Goal: Book appointment/travel/reservation

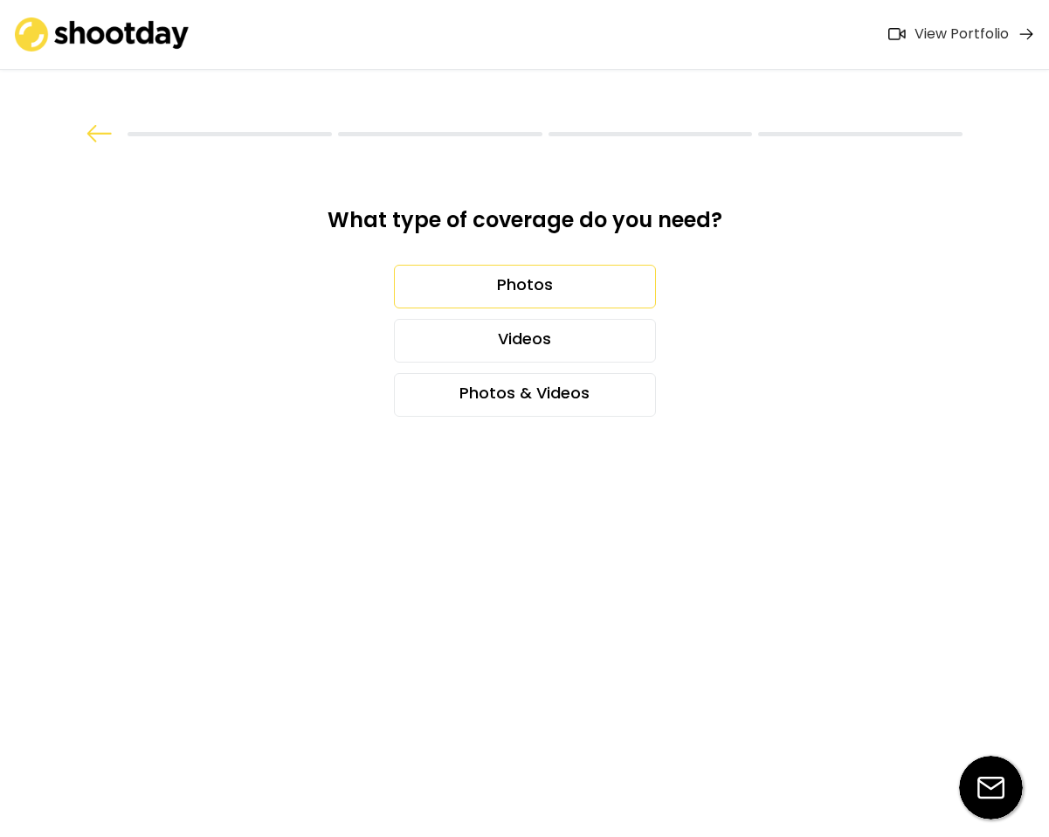
click at [548, 285] on div "Photos" at bounding box center [525, 287] width 262 height 44
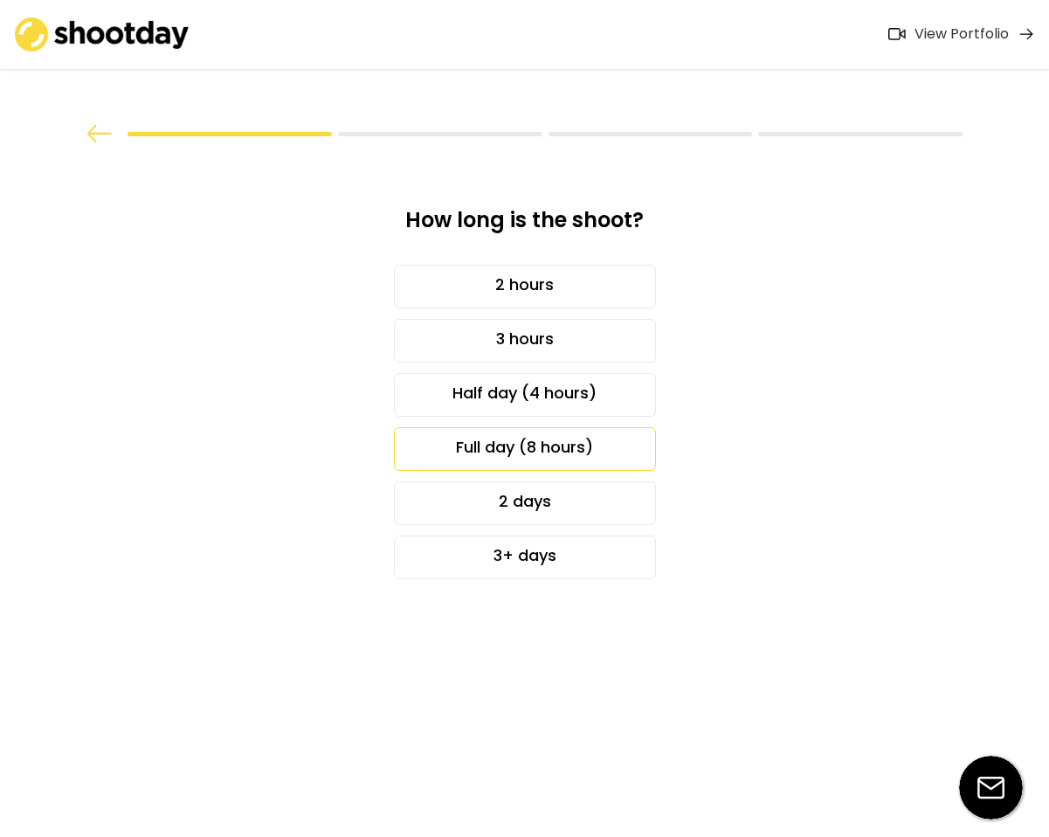
click at [528, 451] on div "Full day (8 hours)" at bounding box center [525, 449] width 262 height 44
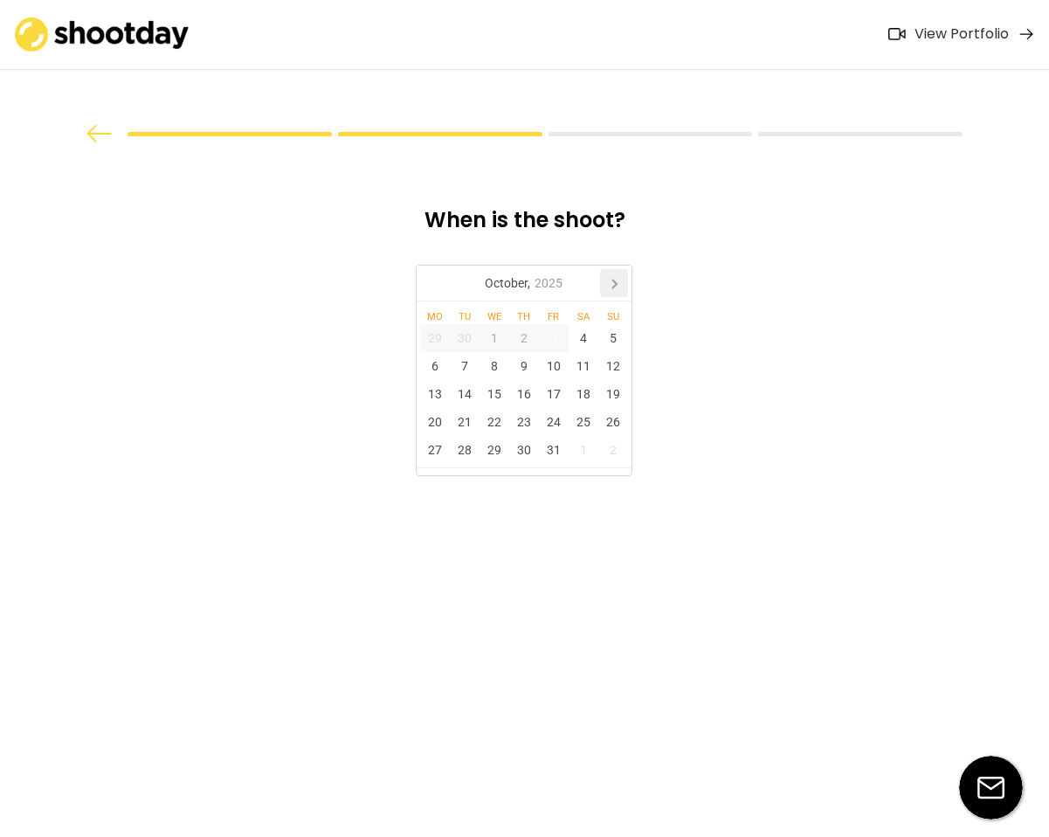
click at [618, 281] on icon at bounding box center [614, 283] width 28 height 28
click at [585, 340] on div "1" at bounding box center [584, 338] width 30 height 28
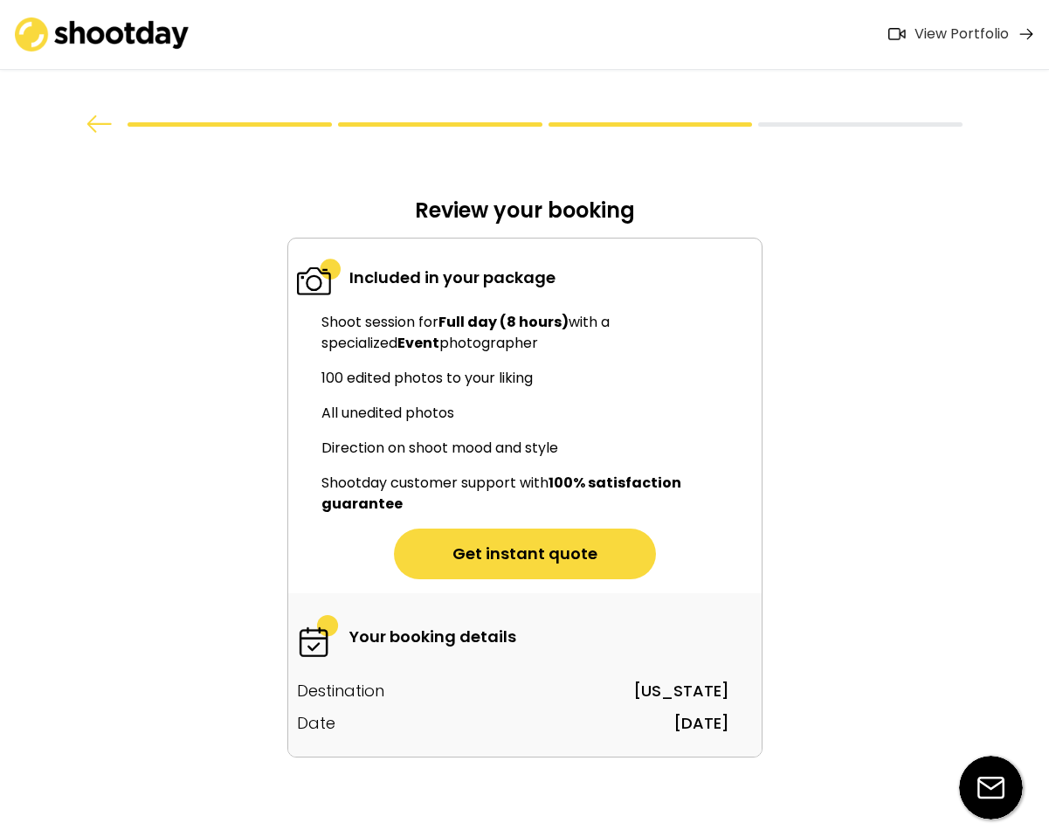
scroll to position [35, 0]
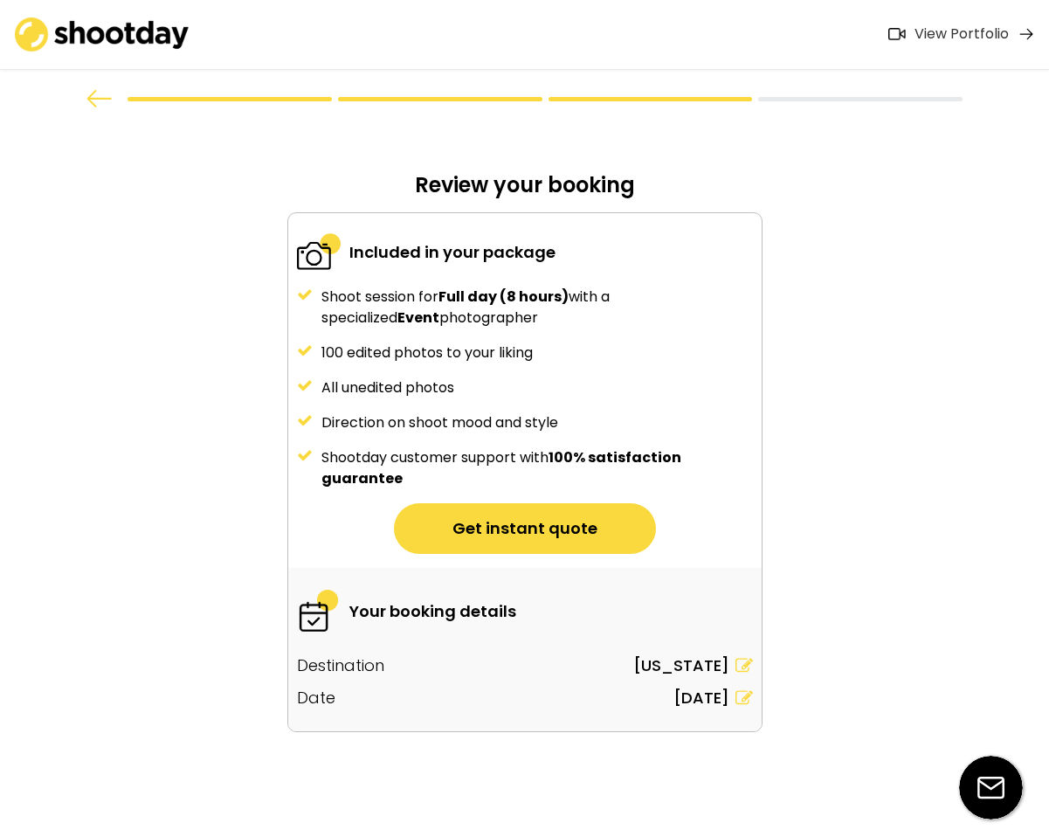
click at [945, 37] on div "View Portfolio" at bounding box center [961, 34] width 94 height 18
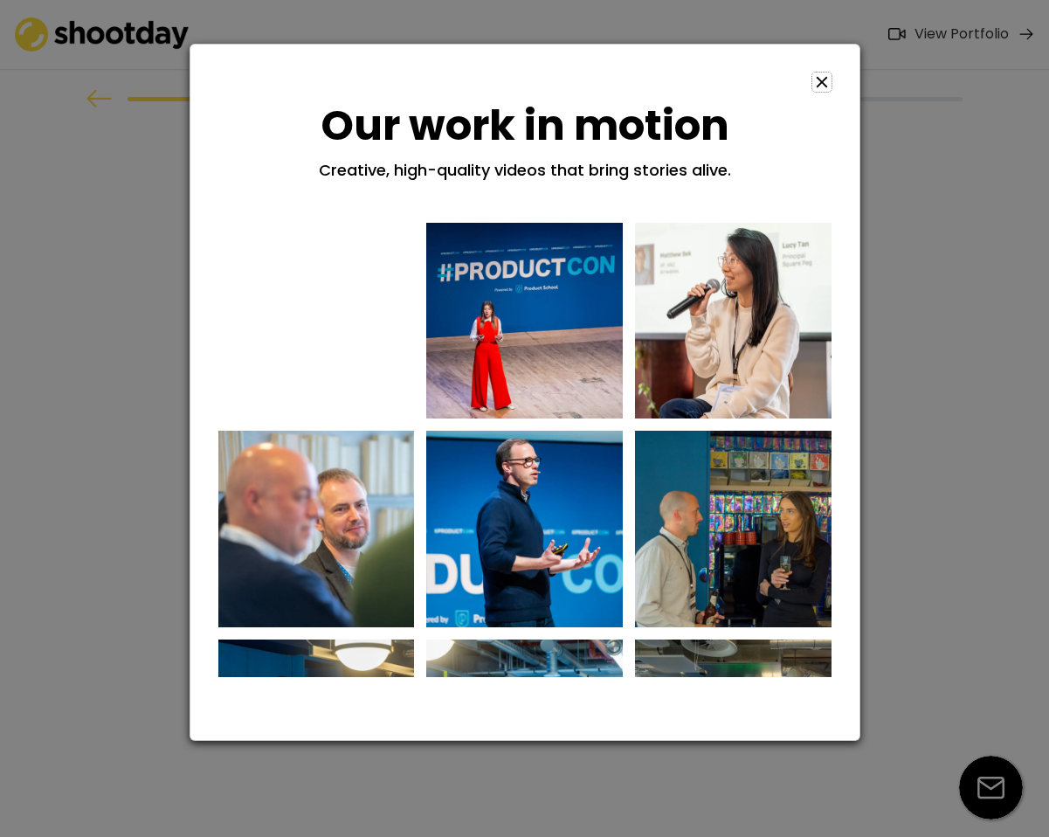
click at [823, 83] on use at bounding box center [821, 82] width 11 height 11
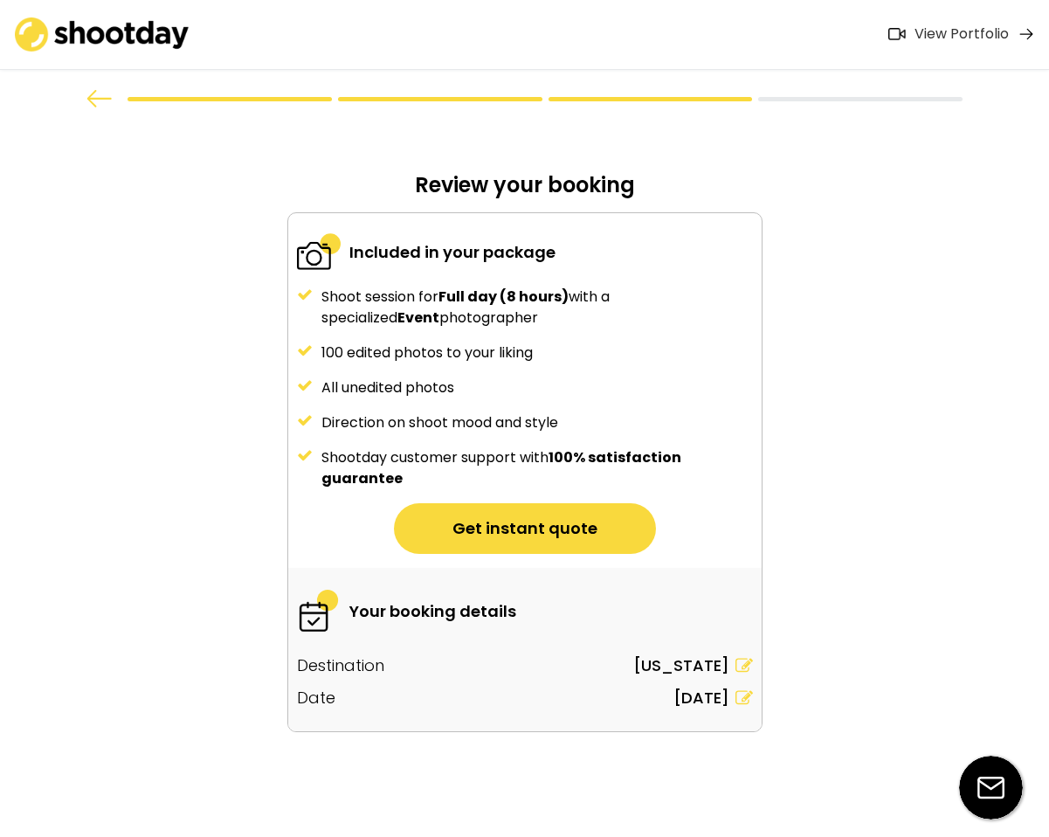
click at [66, 31] on img at bounding box center [102, 34] width 175 height 34
